Goal: Register for event/course

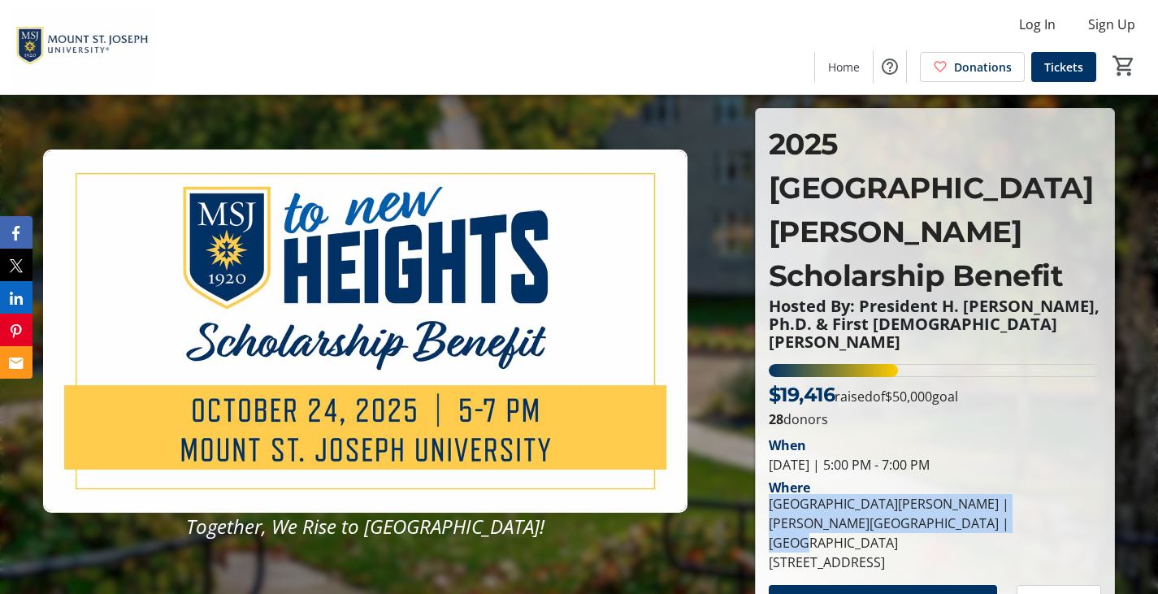
drag, startPoint x: 922, startPoint y: 461, endPoint x: 773, endPoint y: 448, distance: 149.2
click at [773, 494] on div "[GEOGRAPHIC_DATA][PERSON_NAME] | [PERSON_NAME][GEOGRAPHIC_DATA] |[GEOGRAPHIC_DA…" at bounding box center [934, 523] width 332 height 58
copy div "[GEOGRAPHIC_DATA][PERSON_NAME] | [PERSON_NAME][GEOGRAPHIC_DATA] |[GEOGRAPHIC_DA…"
click at [807, 591] on span "Tickets and Sponorships" at bounding box center [882, 600] width 151 height 19
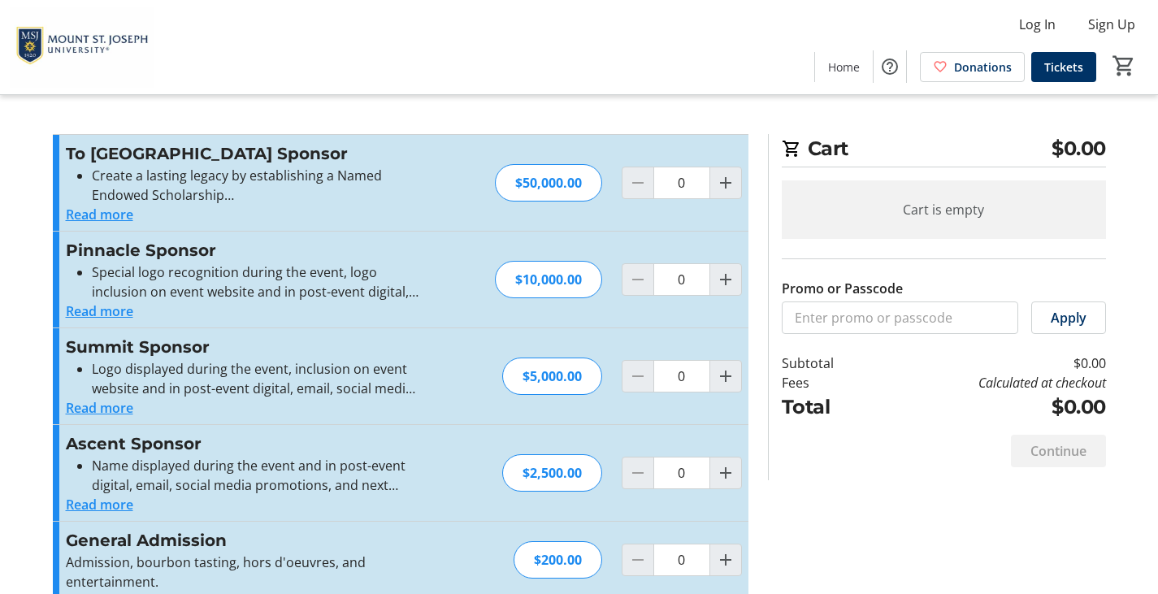
click at [116, 214] on button "Read more" at bounding box center [99, 214] width 67 height 19
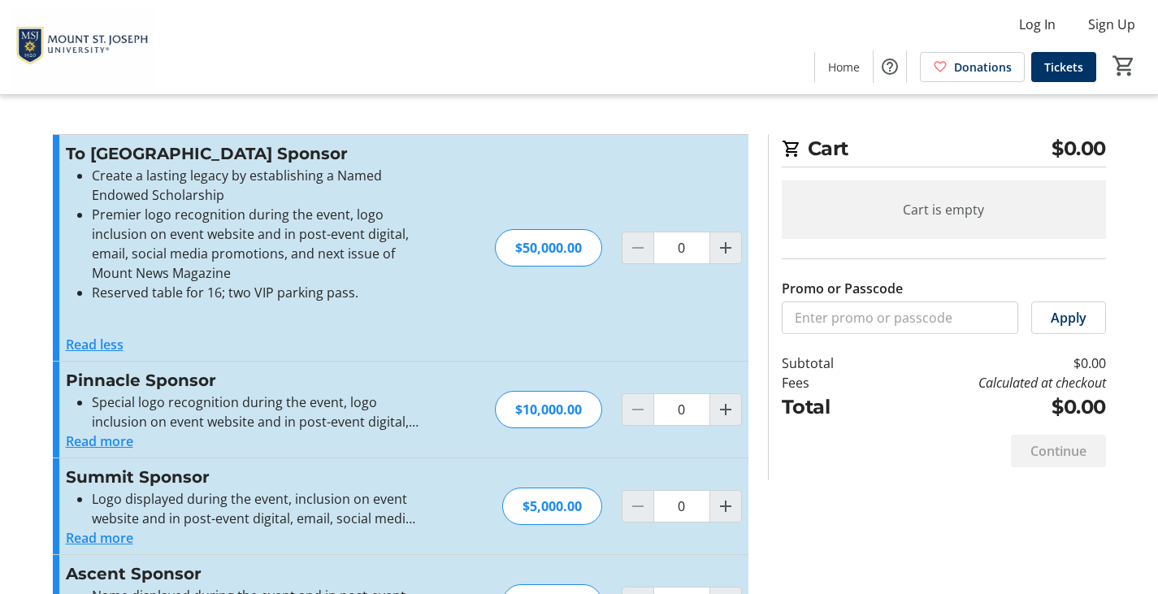
click at [115, 438] on button "Read more" at bounding box center [99, 440] width 67 height 19
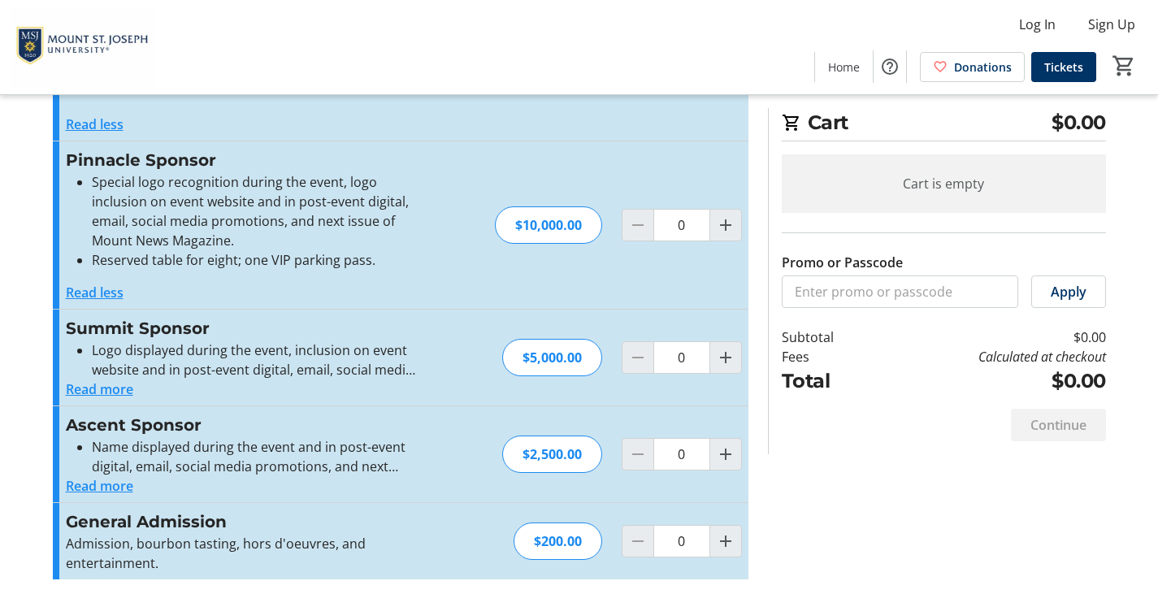
scroll to position [225, 0]
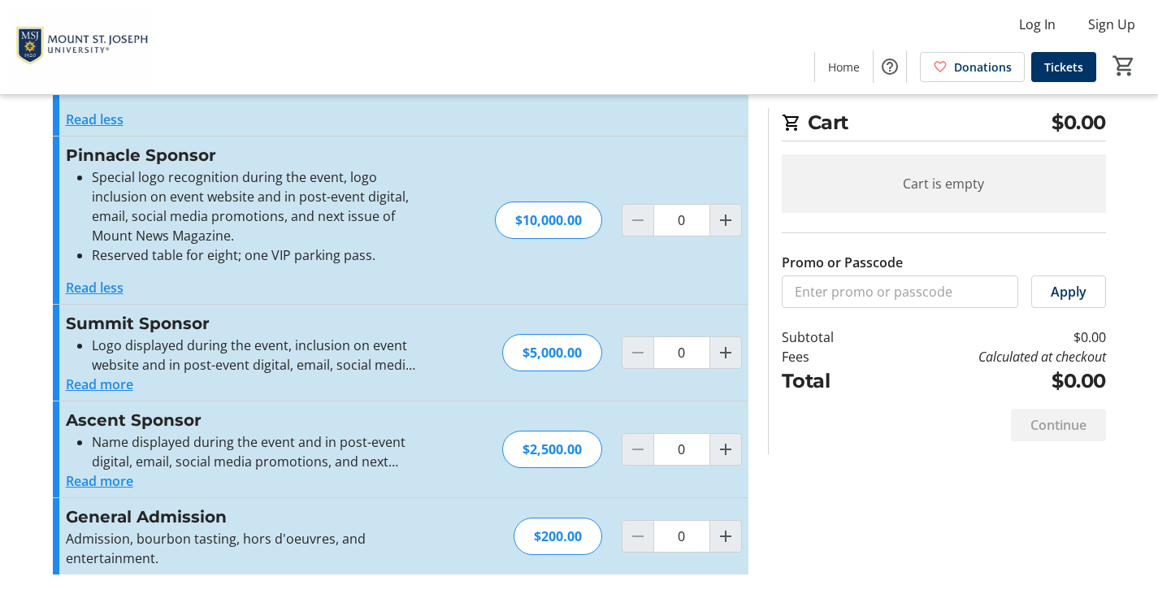
click at [77, 387] on button "Read more" at bounding box center [99, 383] width 67 height 19
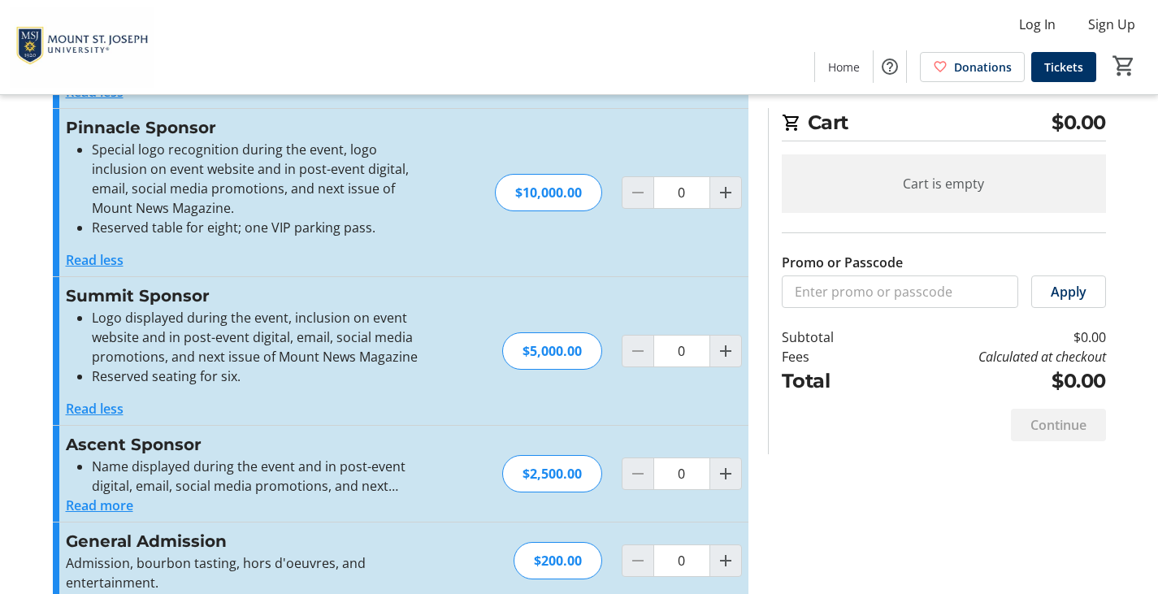
scroll to position [277, 0]
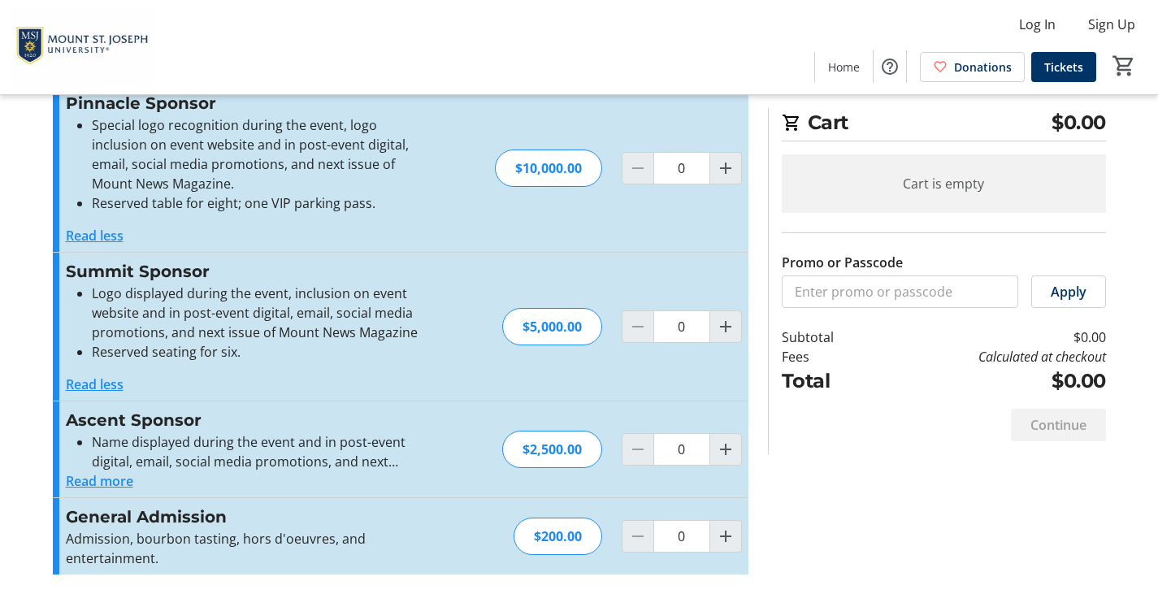
click at [97, 479] on button "Read more" at bounding box center [99, 480] width 67 height 19
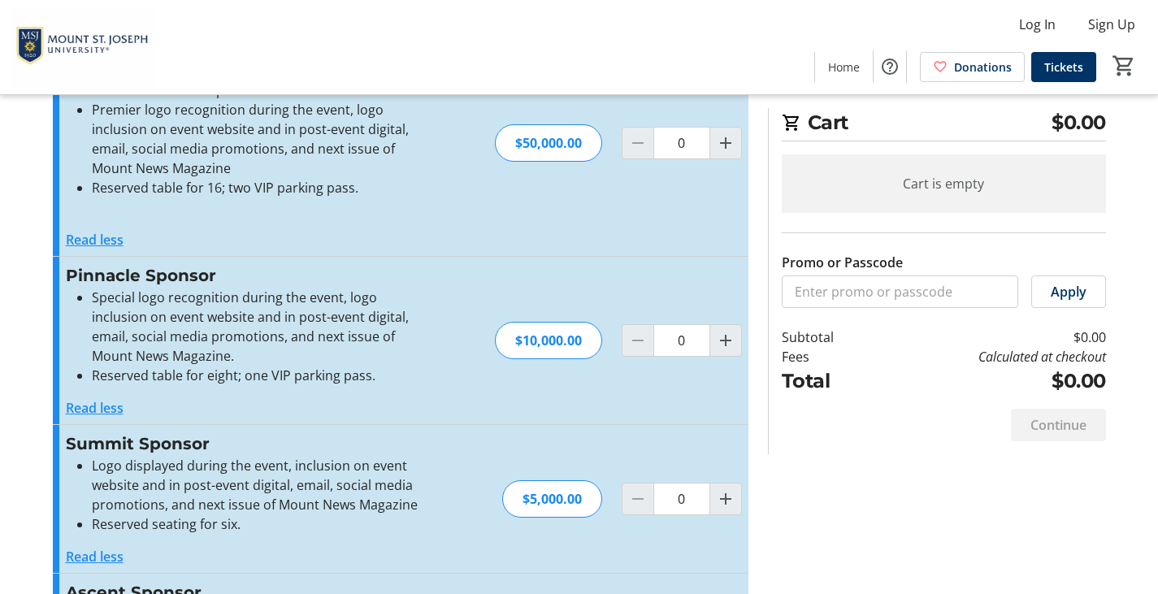
scroll to position [0, 0]
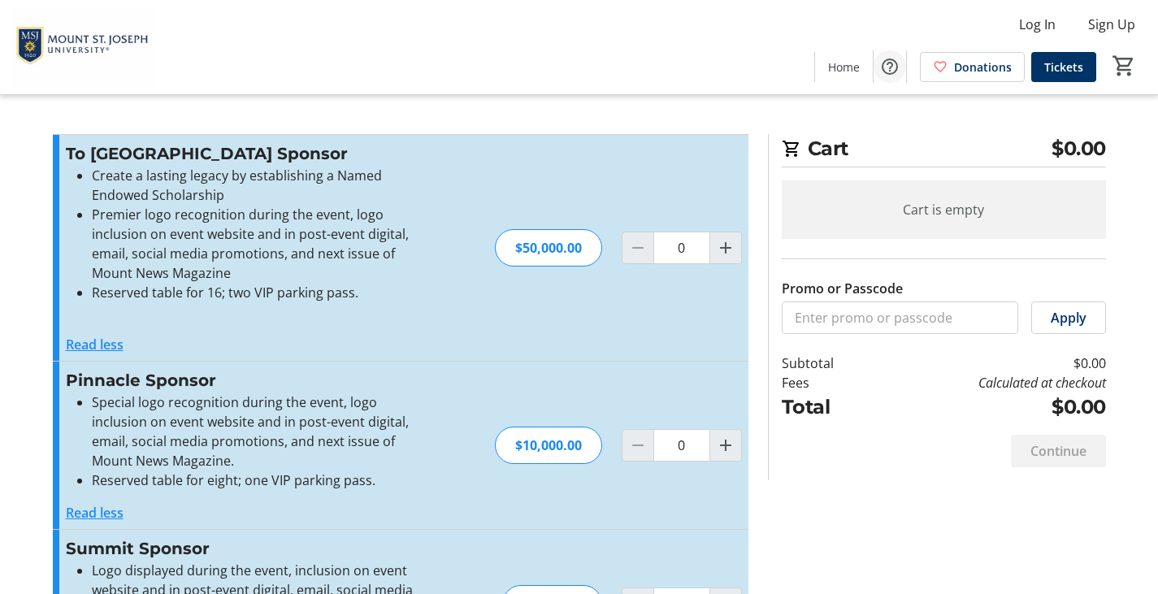
click at [878, 66] on span "Help" at bounding box center [889, 66] width 32 height 32
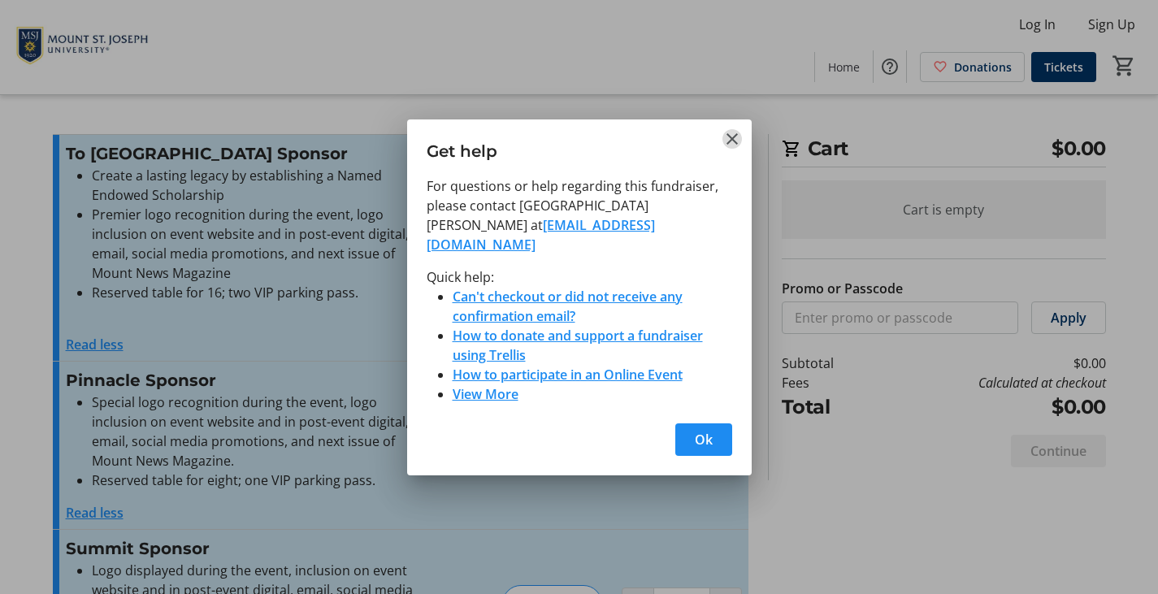
click at [734, 145] on mat-icon "Close" at bounding box center [731, 138] width 19 height 19
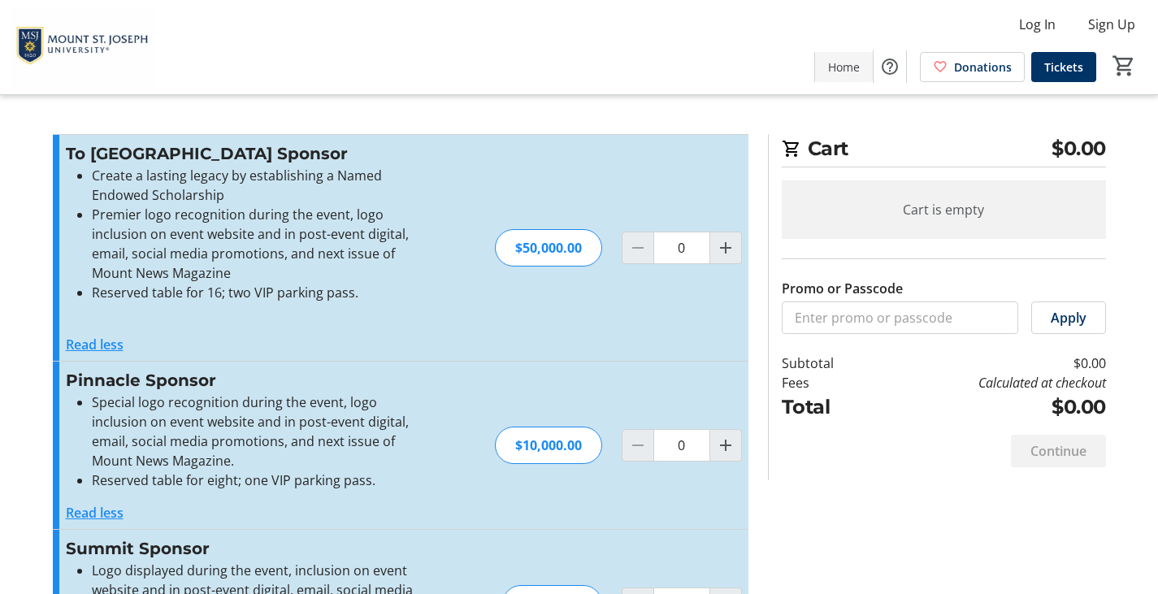
click at [843, 68] on span "Home" at bounding box center [844, 66] width 32 height 17
